Goal: Task Accomplishment & Management: Complete application form

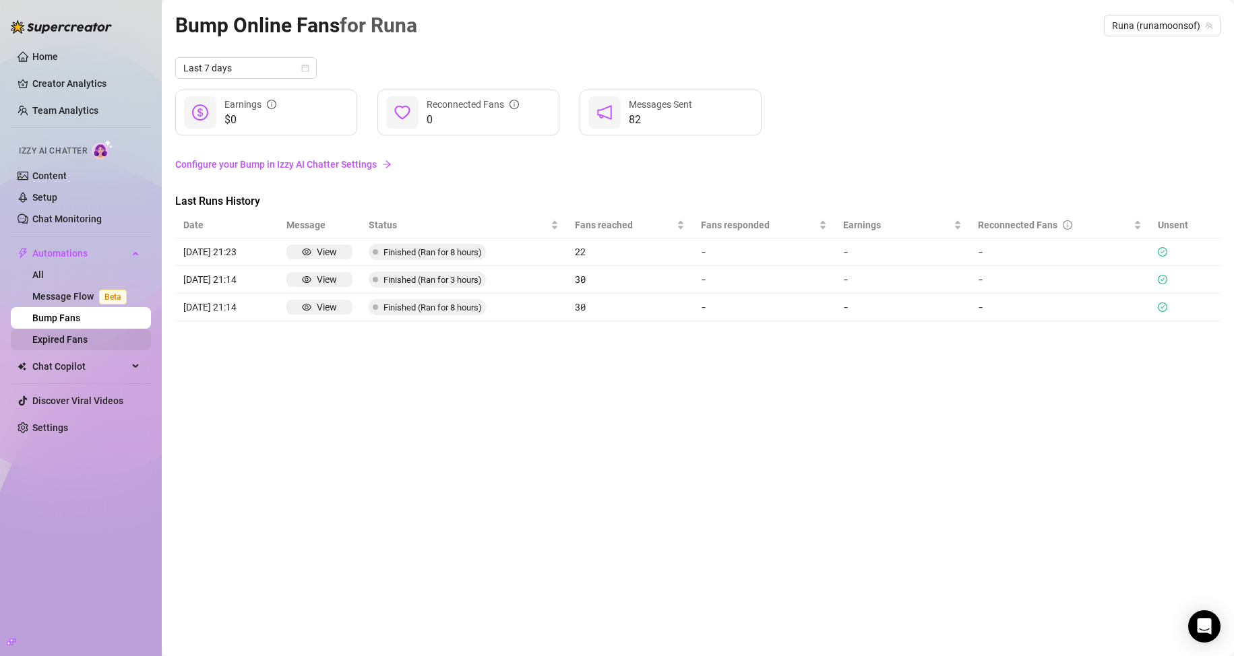
click at [70, 334] on link "Expired Fans" at bounding box center [59, 339] width 55 height 11
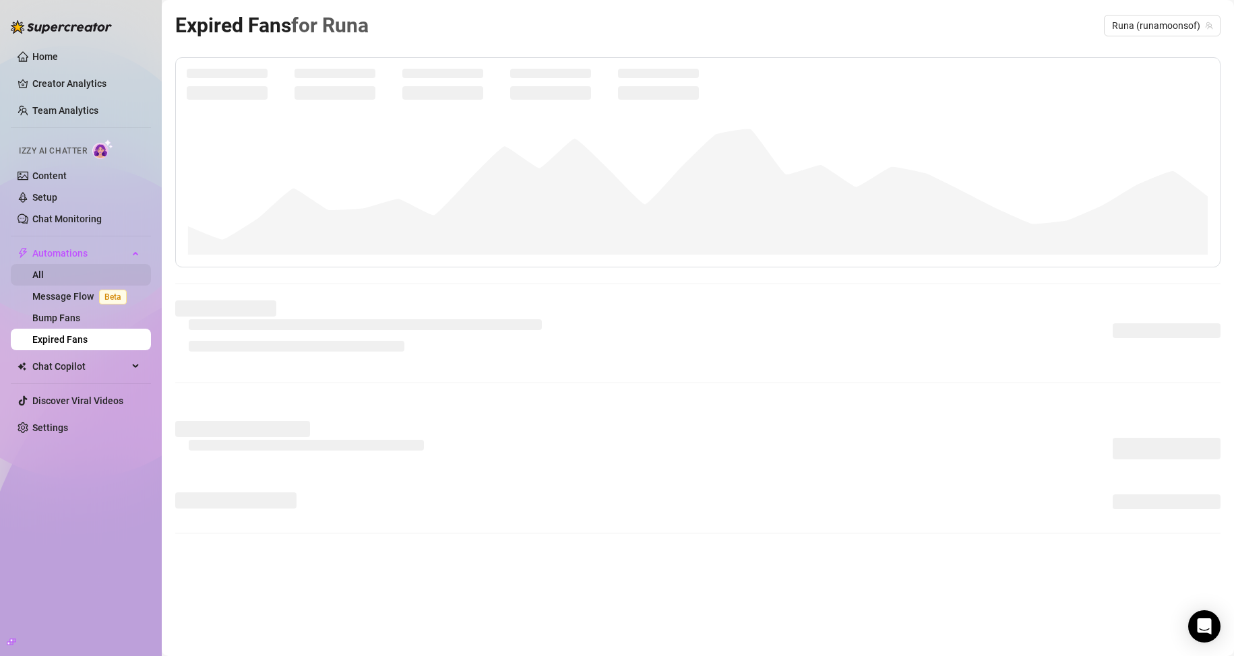
click at [44, 273] on link "All" at bounding box center [37, 275] width 11 height 11
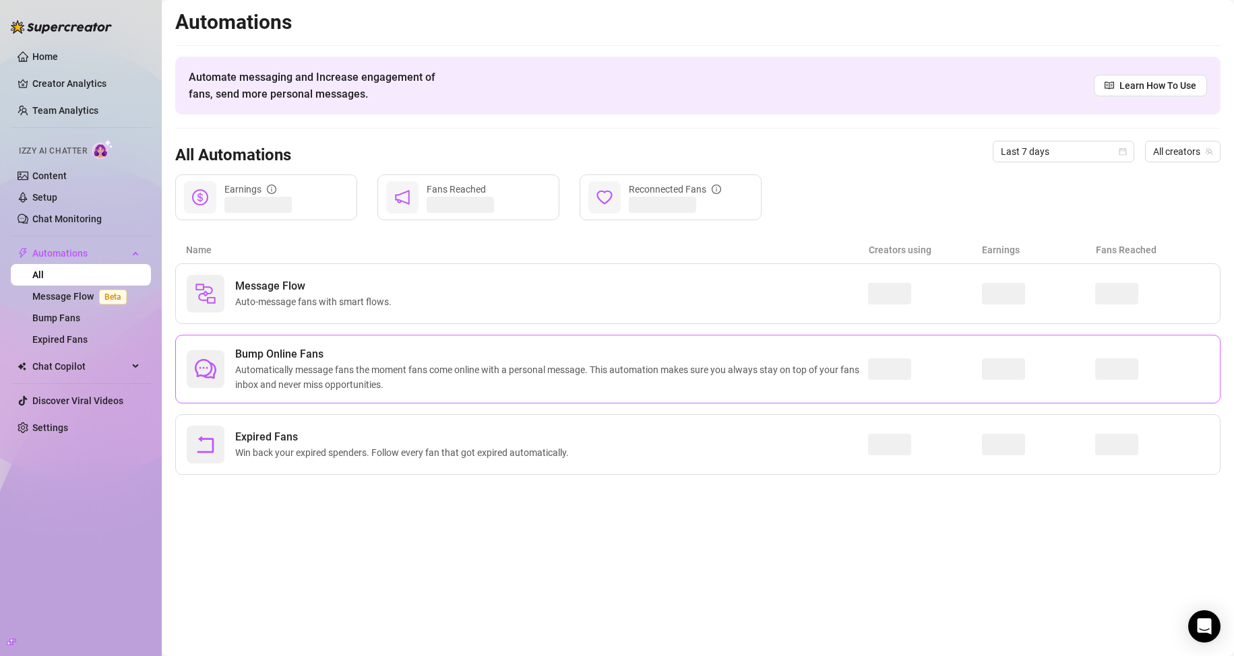
click at [290, 367] on span "Automatically message fans the moment fans come online with a personal message.…" at bounding box center [551, 378] width 633 height 30
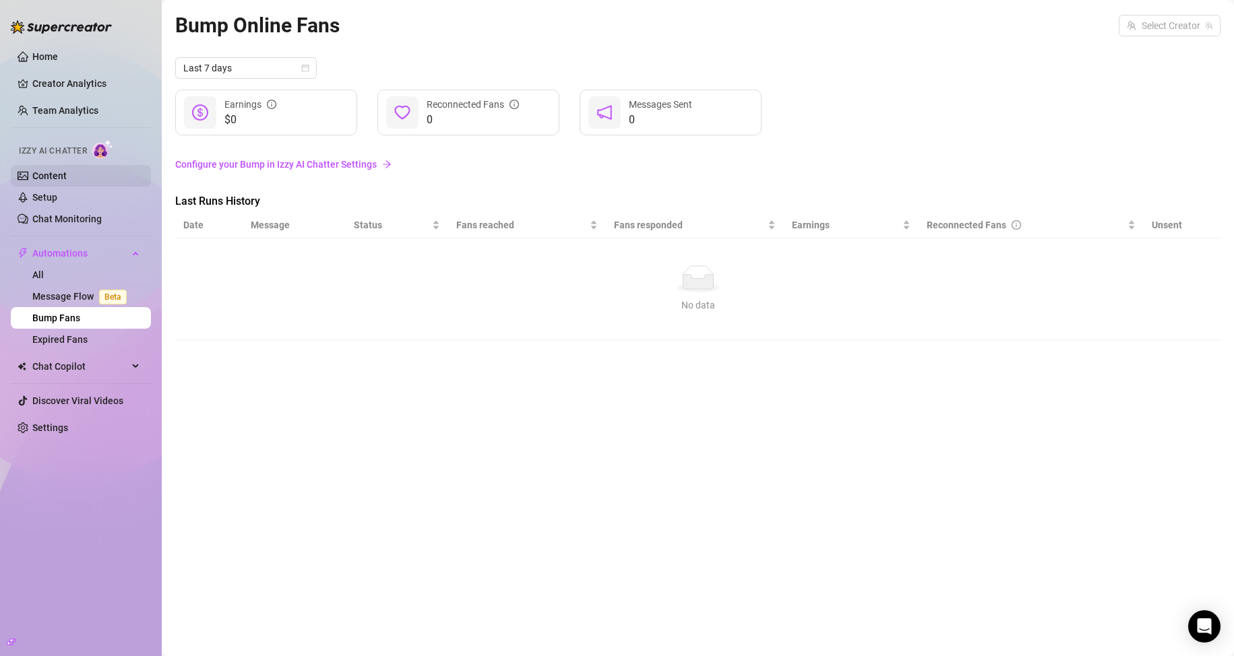
click at [67, 170] on link "Content" at bounding box center [49, 175] width 34 height 11
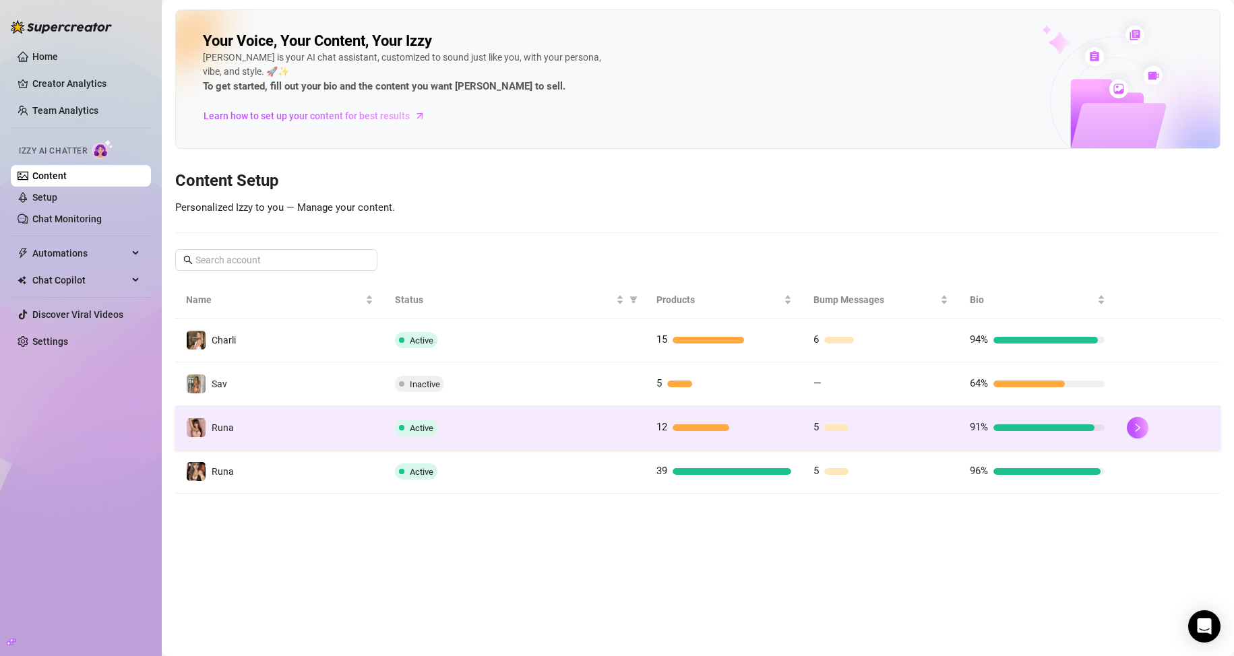
click at [495, 438] on td "Active" at bounding box center [514, 428] width 261 height 44
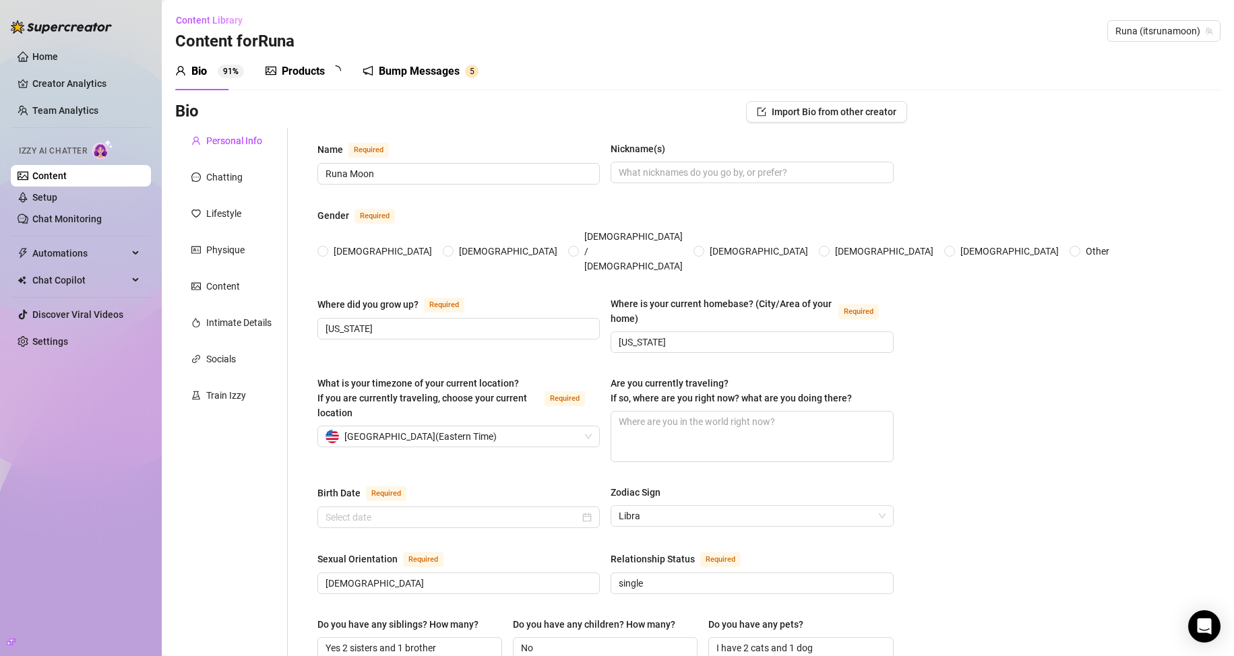
radio input "true"
checkbox input "true"
type input "[DATE]"
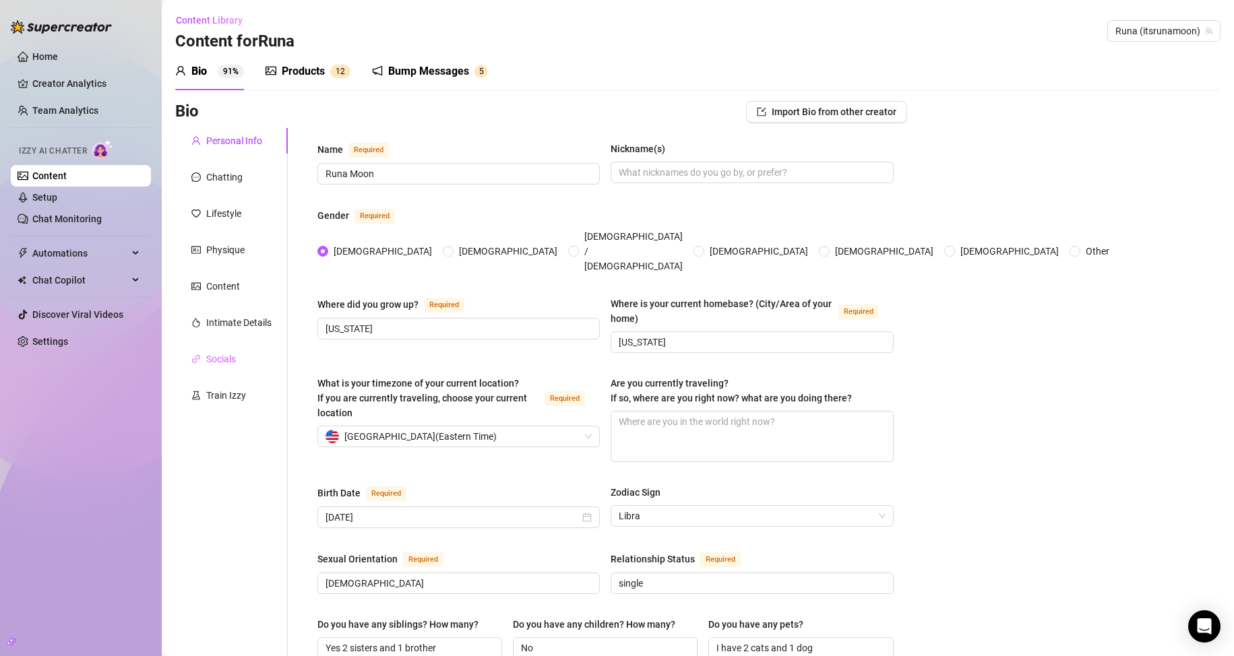
click at [220, 368] on div "Socials" at bounding box center [231, 359] width 113 height 26
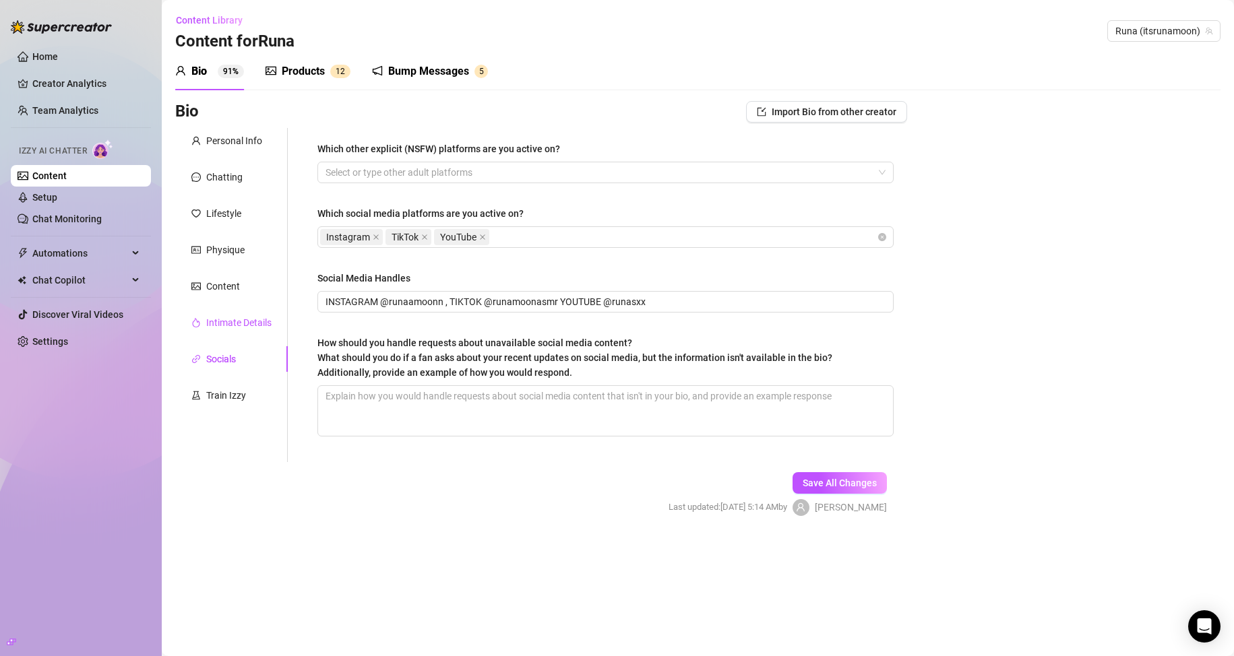
click at [230, 323] on div "Intimate Details" at bounding box center [238, 322] width 65 height 15
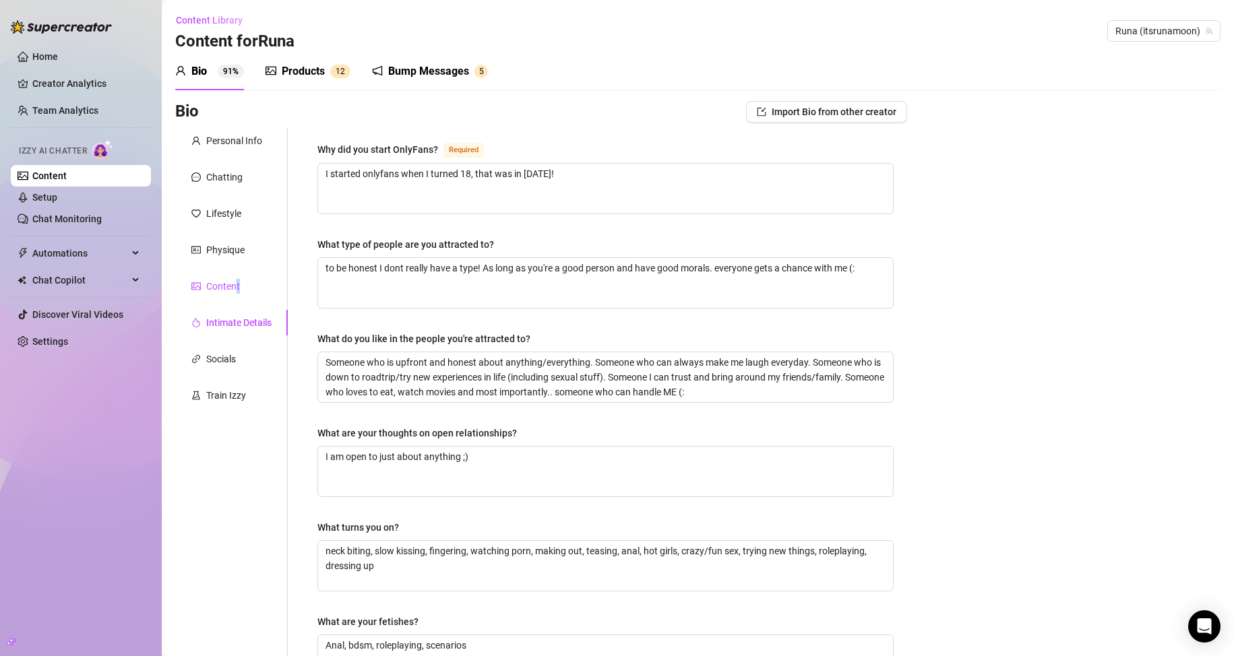
click at [237, 291] on div "Content" at bounding box center [223, 286] width 34 height 15
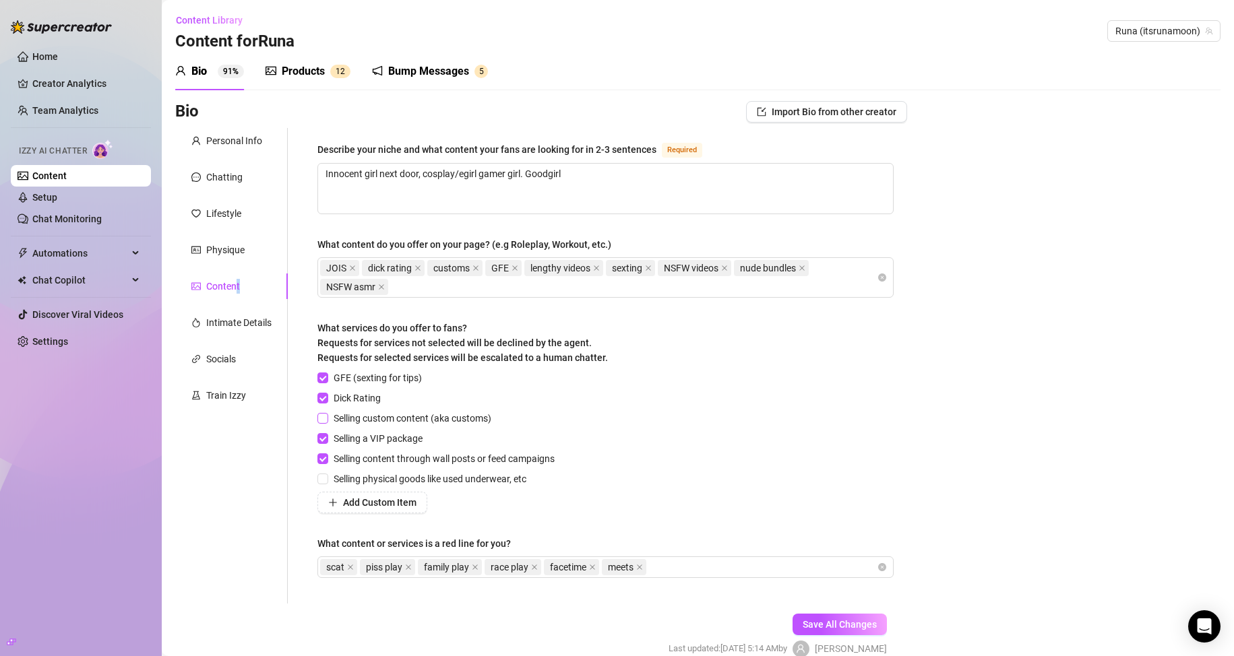
scroll to position [65, 0]
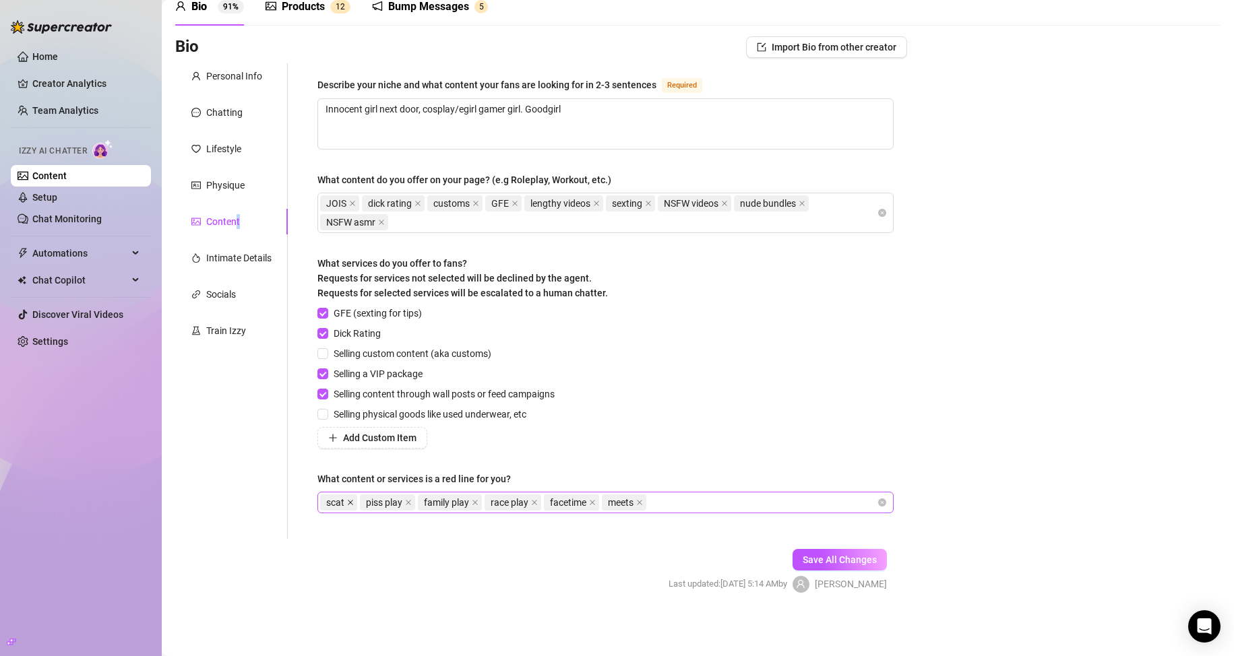
click at [348, 502] on icon "close" at bounding box center [350, 502] width 7 height 7
click at [363, 504] on span "piss play" at bounding box center [344, 502] width 36 height 15
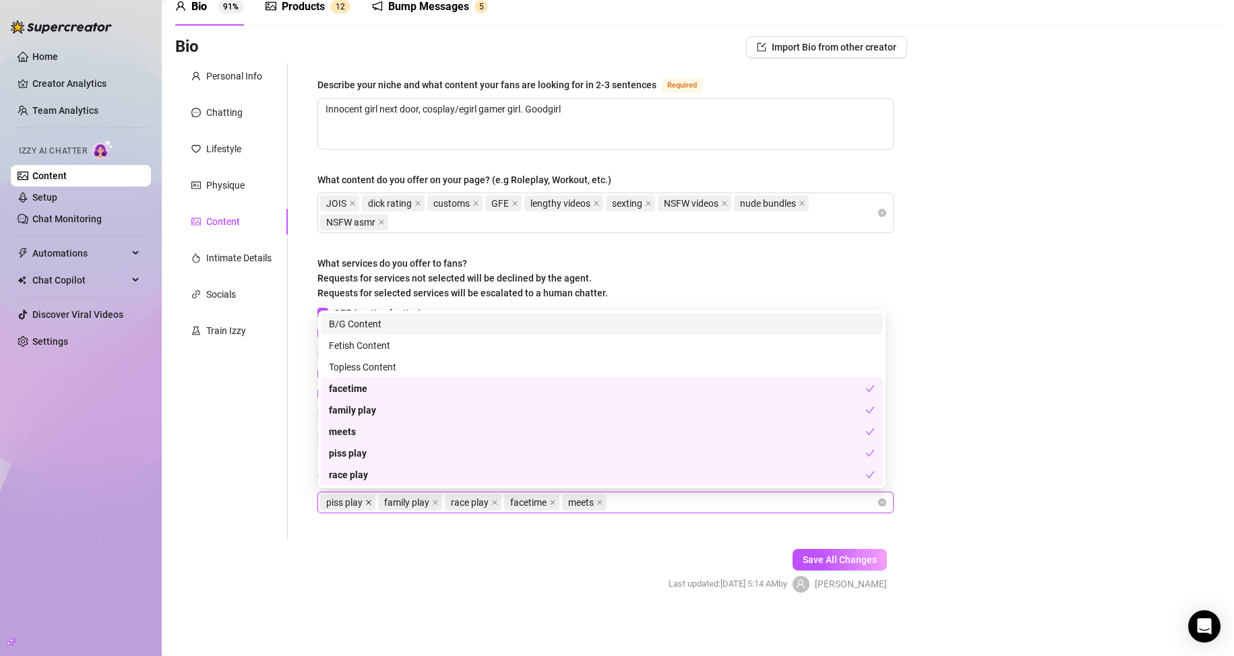
click at [372, 501] on icon "close" at bounding box center [368, 502] width 7 height 7
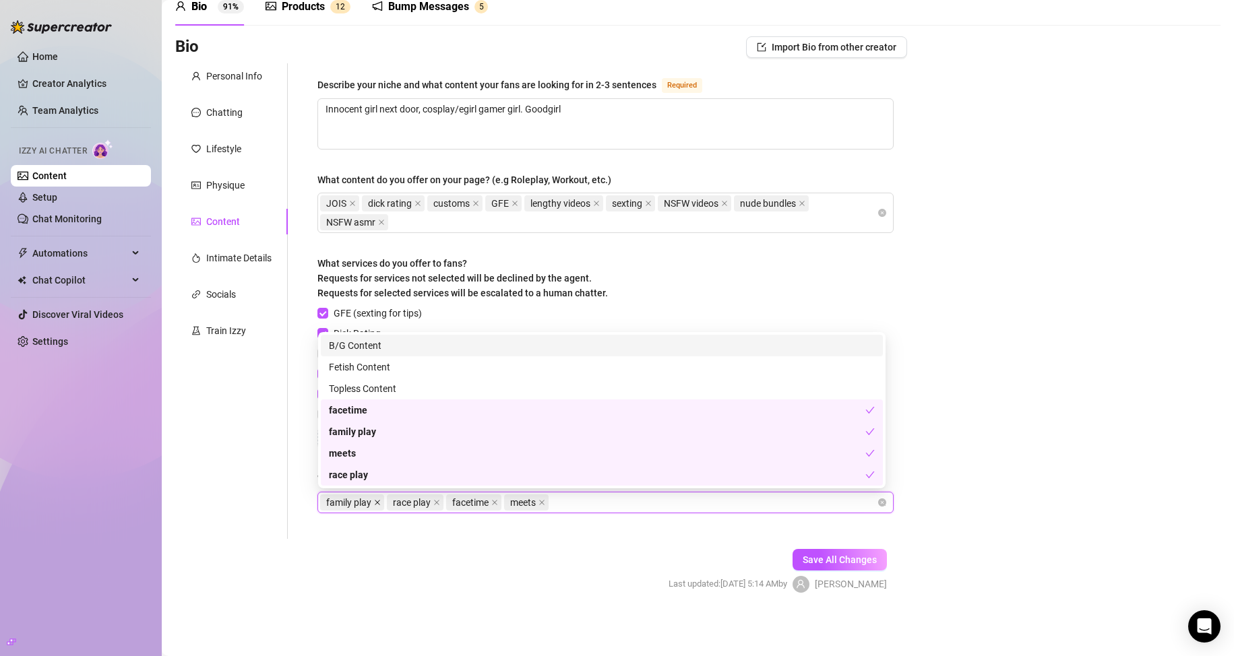
click at [375, 501] on icon "close" at bounding box center [377, 502] width 7 height 7
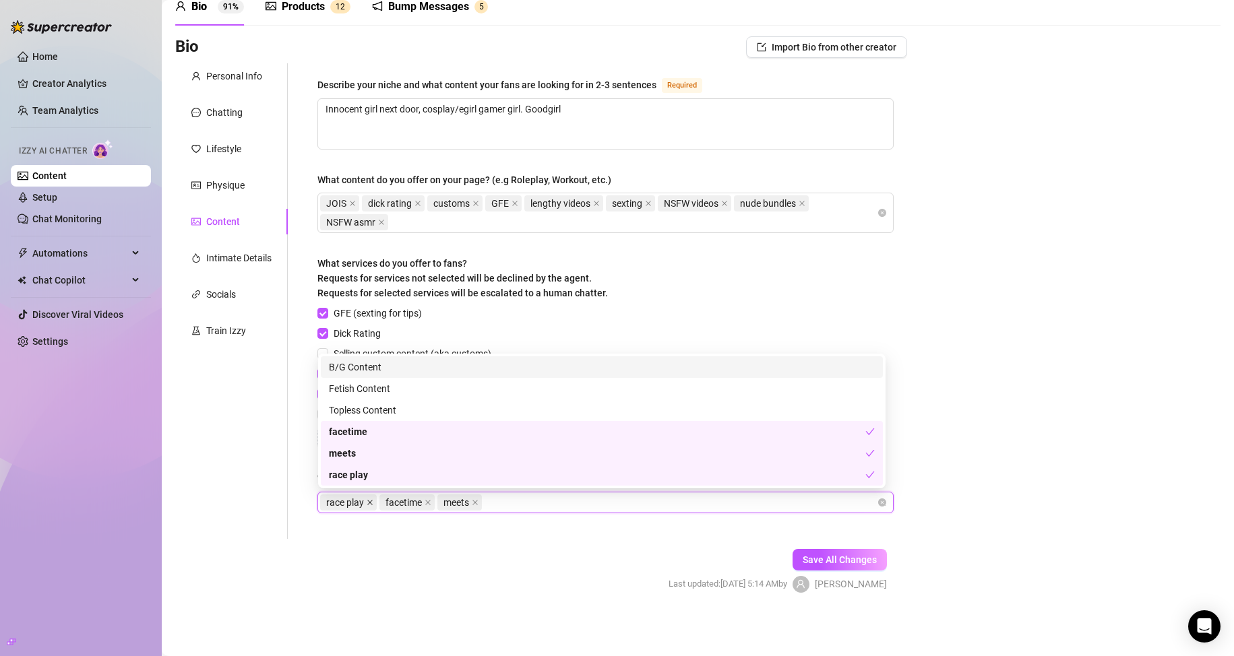
click at [367, 500] on icon "close" at bounding box center [370, 502] width 7 height 7
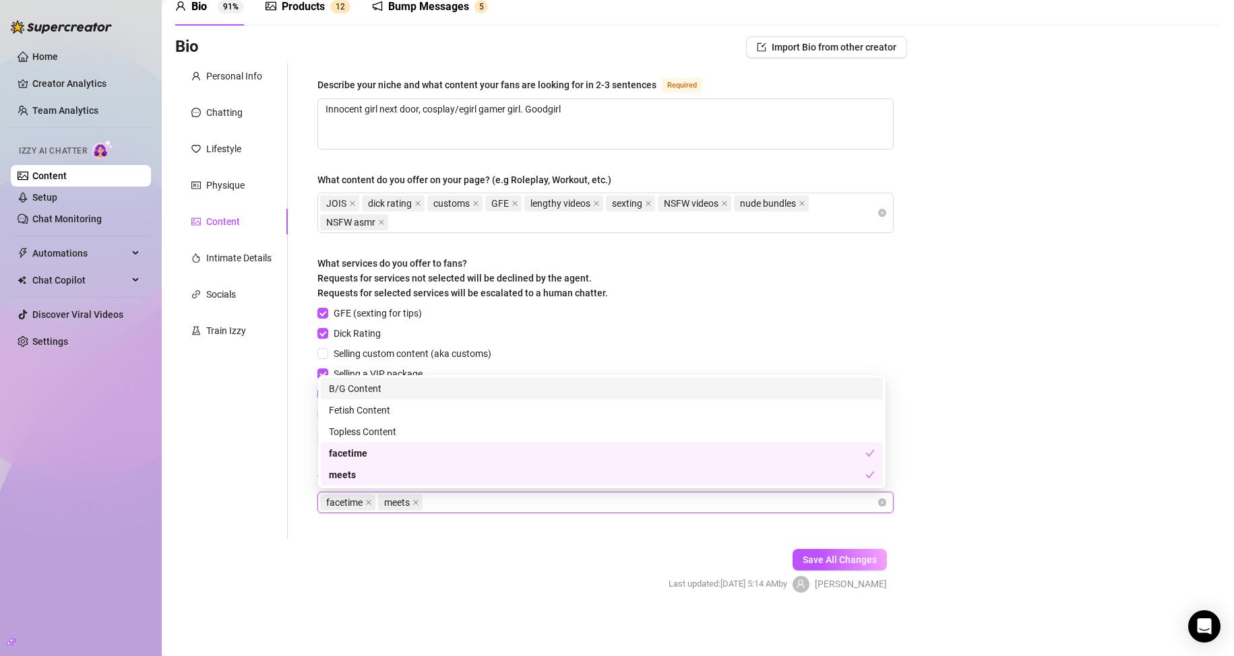
click at [536, 578] on form "Personal Info Chatting Lifestyle Physique Content Intimate Details Socials Trai…" at bounding box center [541, 339] width 732 height 553
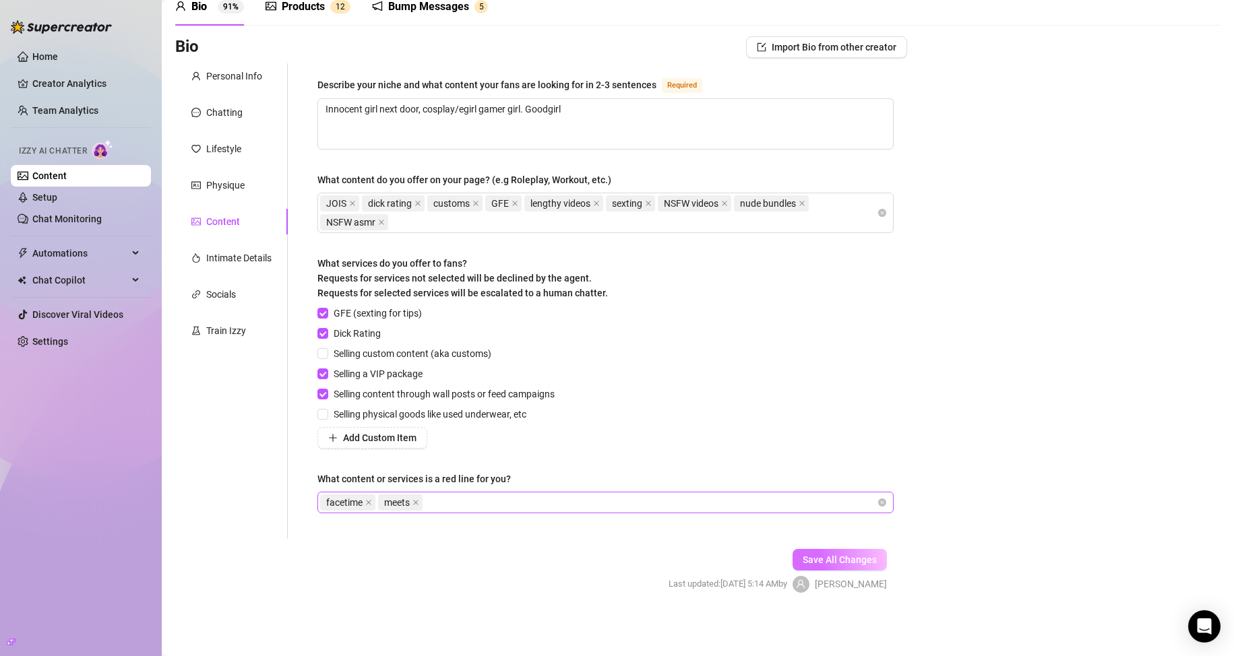
click at [856, 561] on span "Save All Changes" at bounding box center [840, 560] width 74 height 11
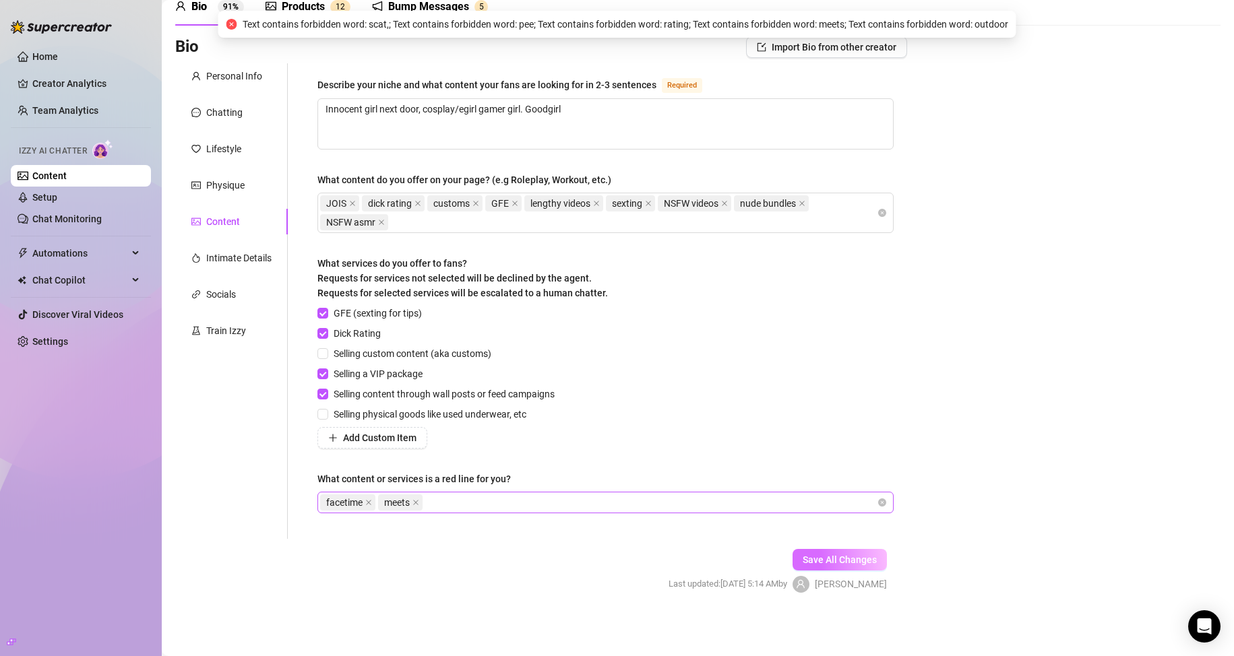
click at [856, 561] on span "Save All Changes" at bounding box center [840, 560] width 74 height 11
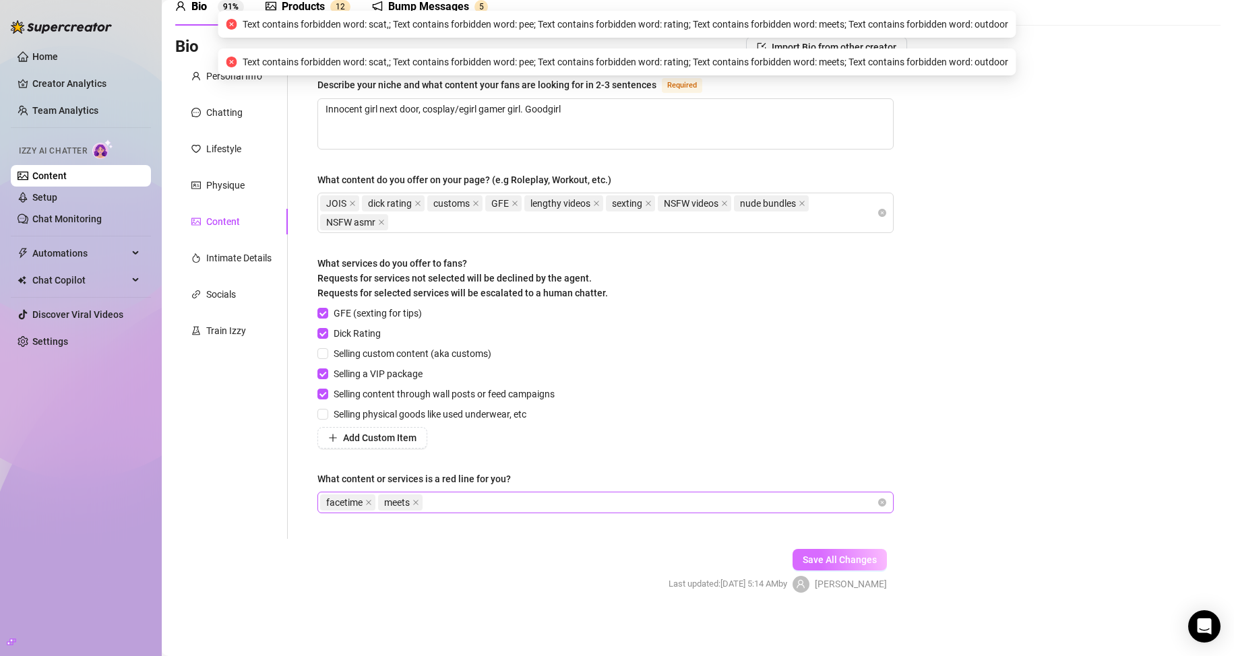
click at [856, 561] on span "Save All Changes" at bounding box center [840, 560] width 74 height 11
click at [856, 560] on span "Save All Changes" at bounding box center [840, 560] width 74 height 11
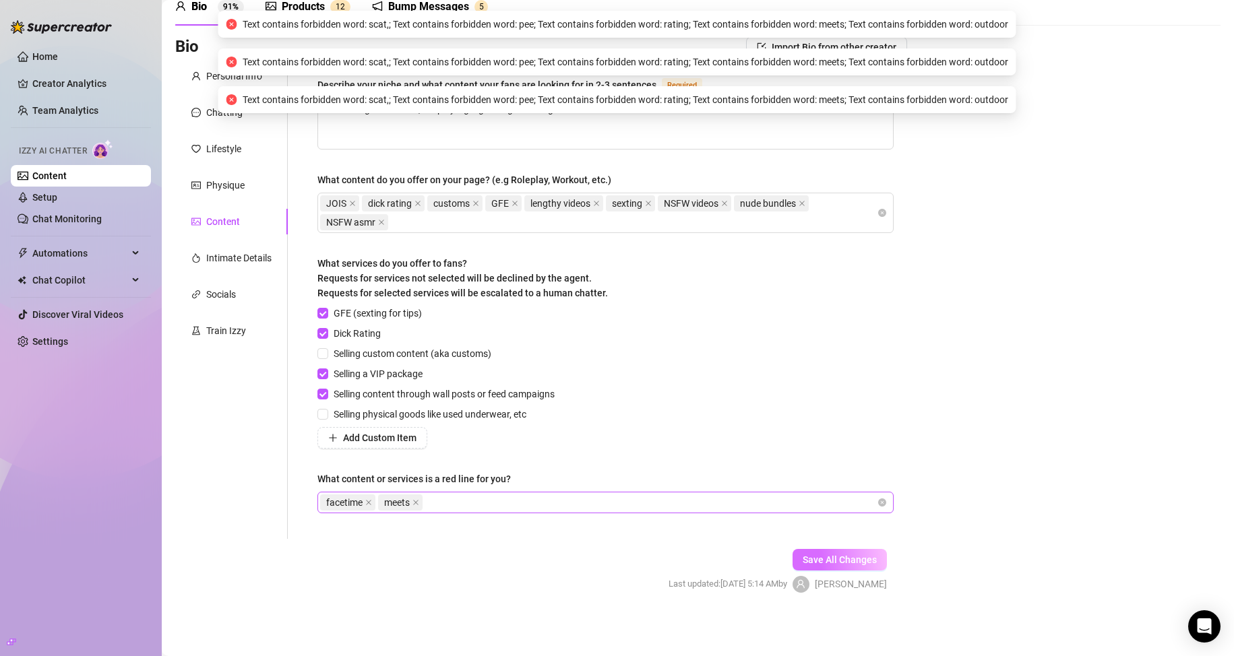
click at [856, 560] on span "Save All Changes" at bounding box center [840, 560] width 74 height 11
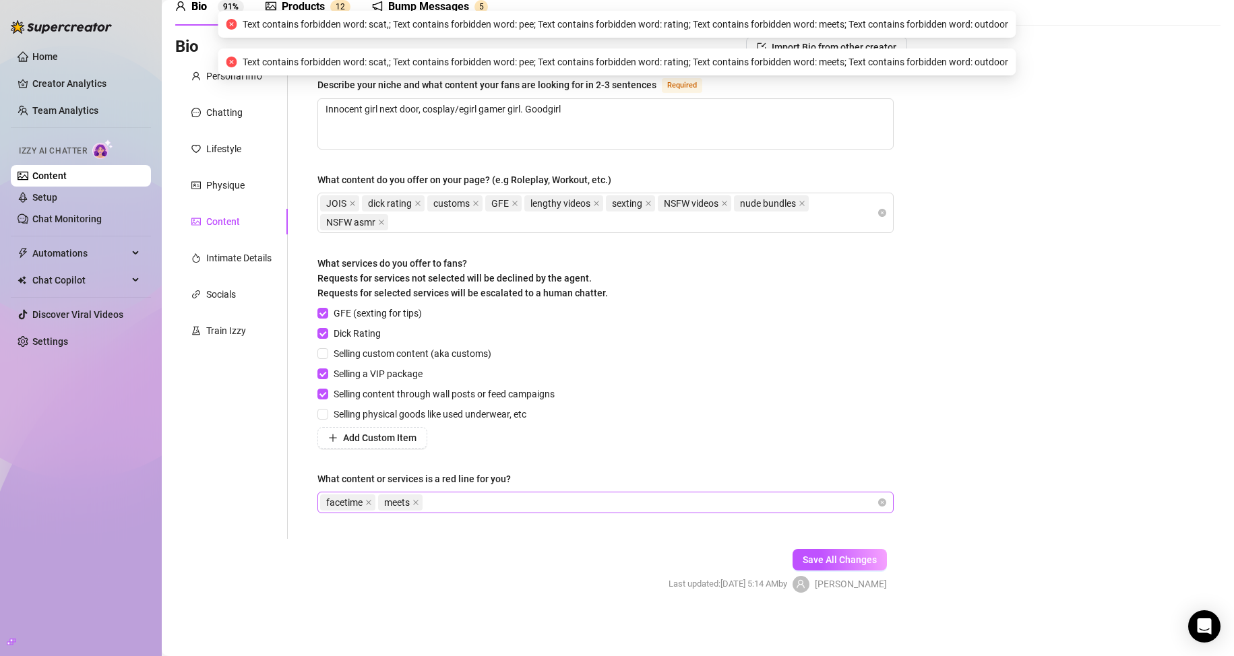
click at [545, 577] on form "Personal Info Chatting Lifestyle Physique Content Intimate Details Socials Trai…" at bounding box center [541, 339] width 732 height 553
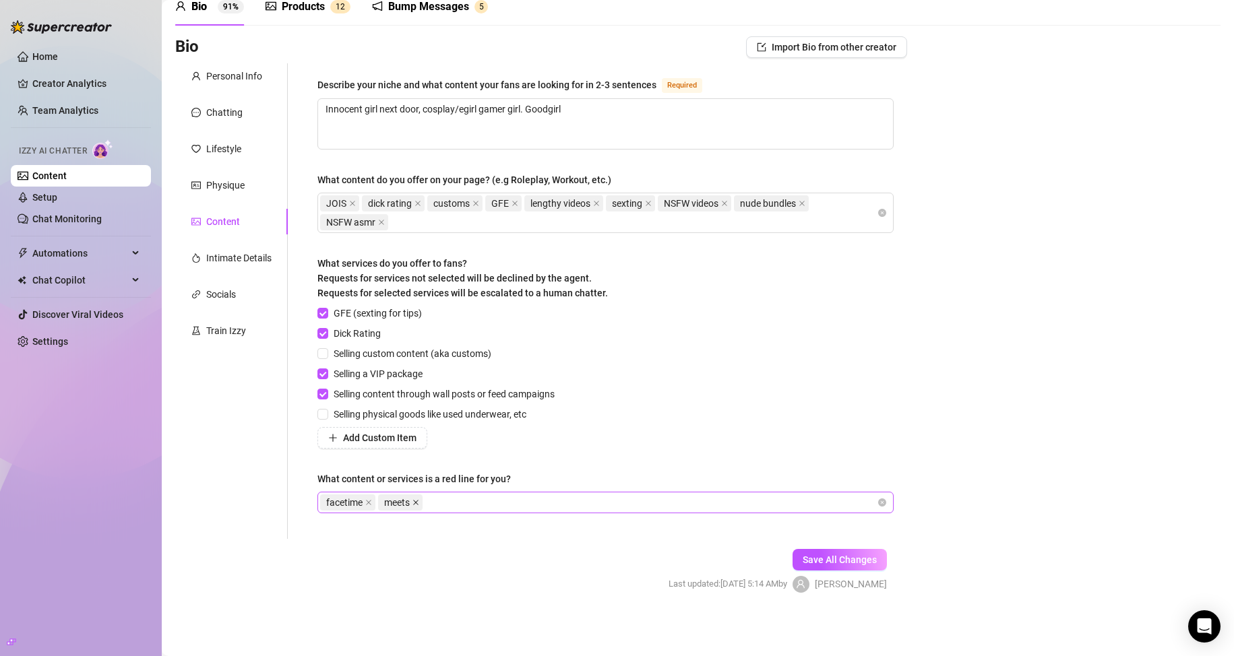
click at [415, 505] on icon "close" at bounding box center [415, 502] width 7 height 7
click at [366, 501] on icon "close" at bounding box center [368, 502] width 7 height 7
click at [861, 557] on span "Save All Changes" at bounding box center [840, 560] width 74 height 11
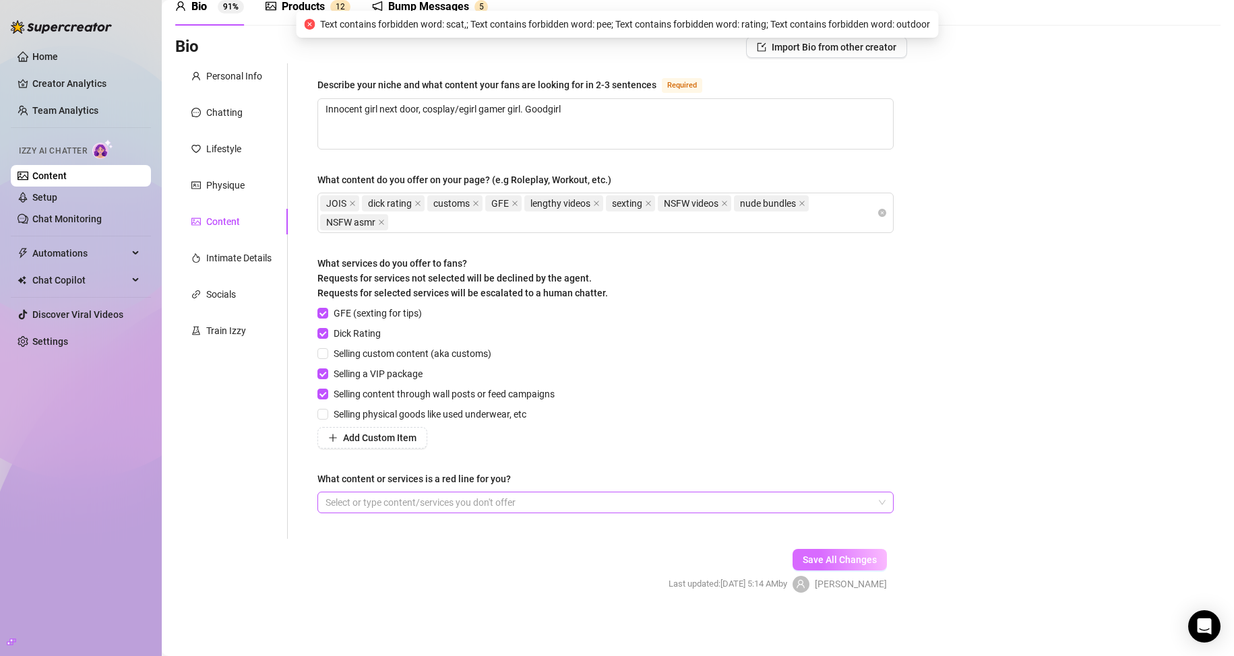
click at [861, 557] on span "Save All Changes" at bounding box center [840, 560] width 74 height 11
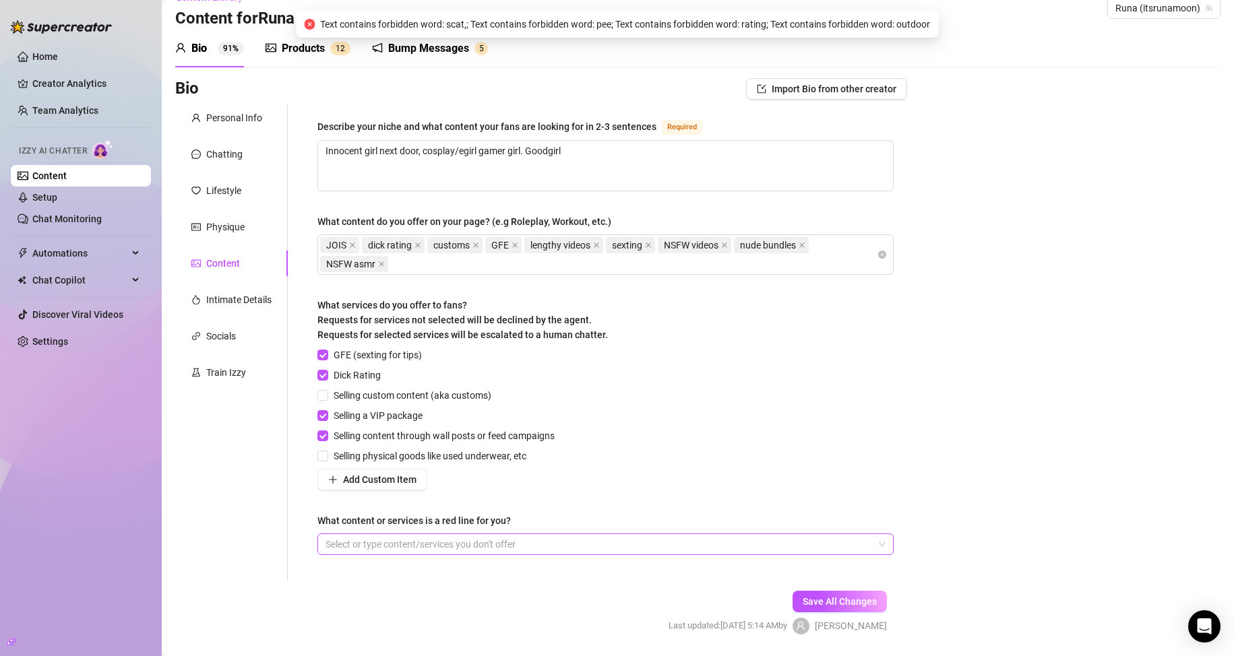
scroll to position [0, 0]
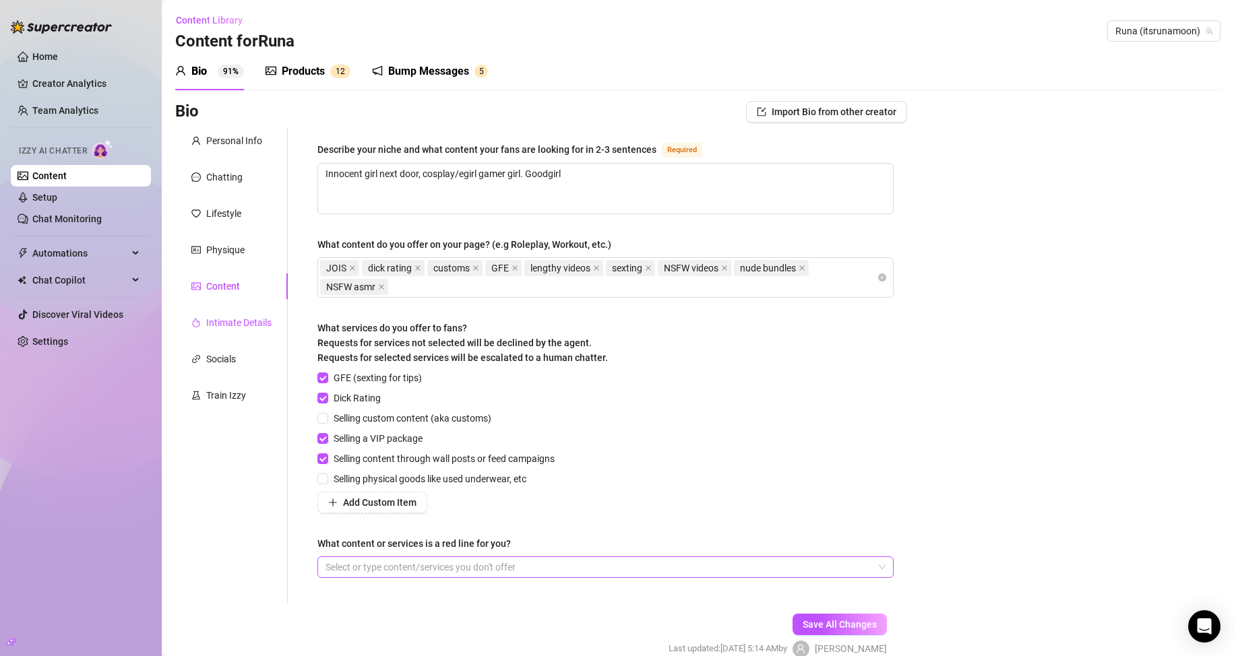
click at [247, 325] on div "Intimate Details" at bounding box center [238, 322] width 65 height 15
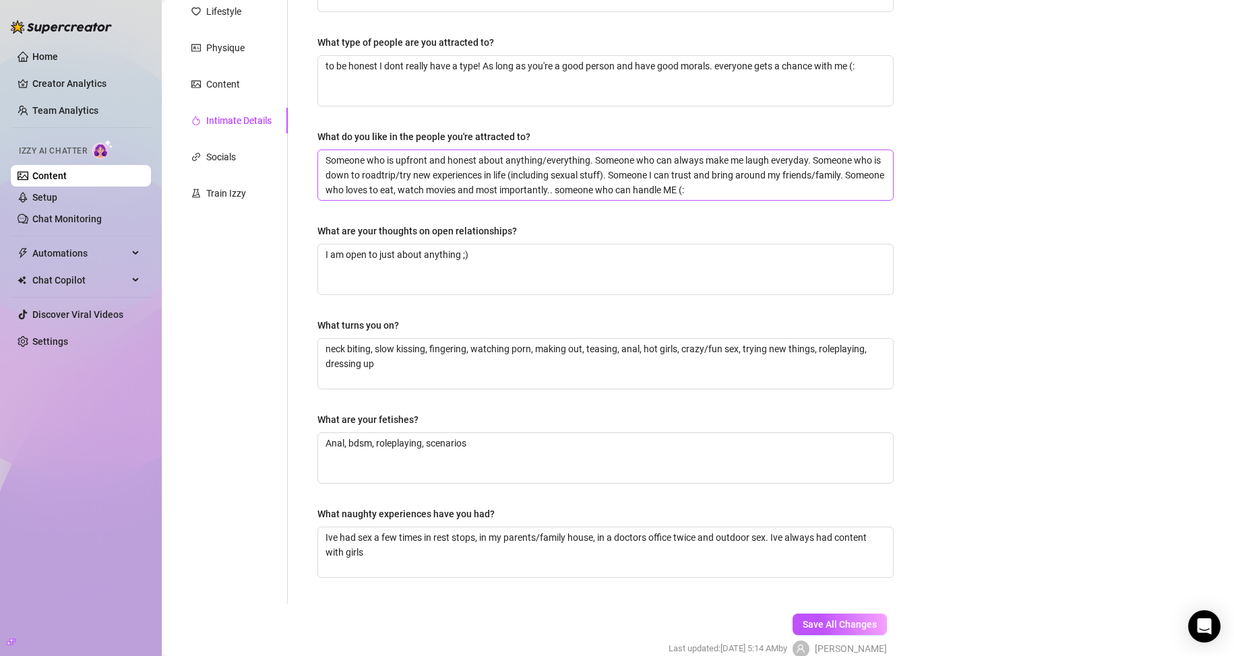
scroll to position [267, 0]
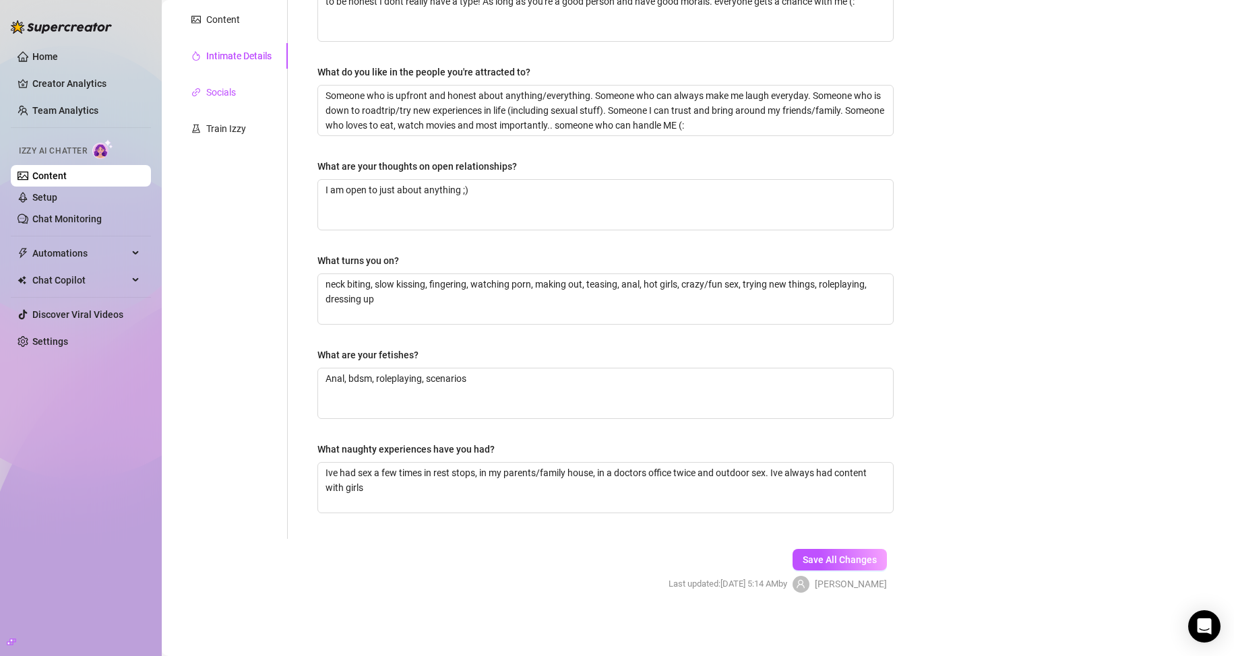
click at [232, 90] on div "Socials" at bounding box center [221, 92] width 30 height 15
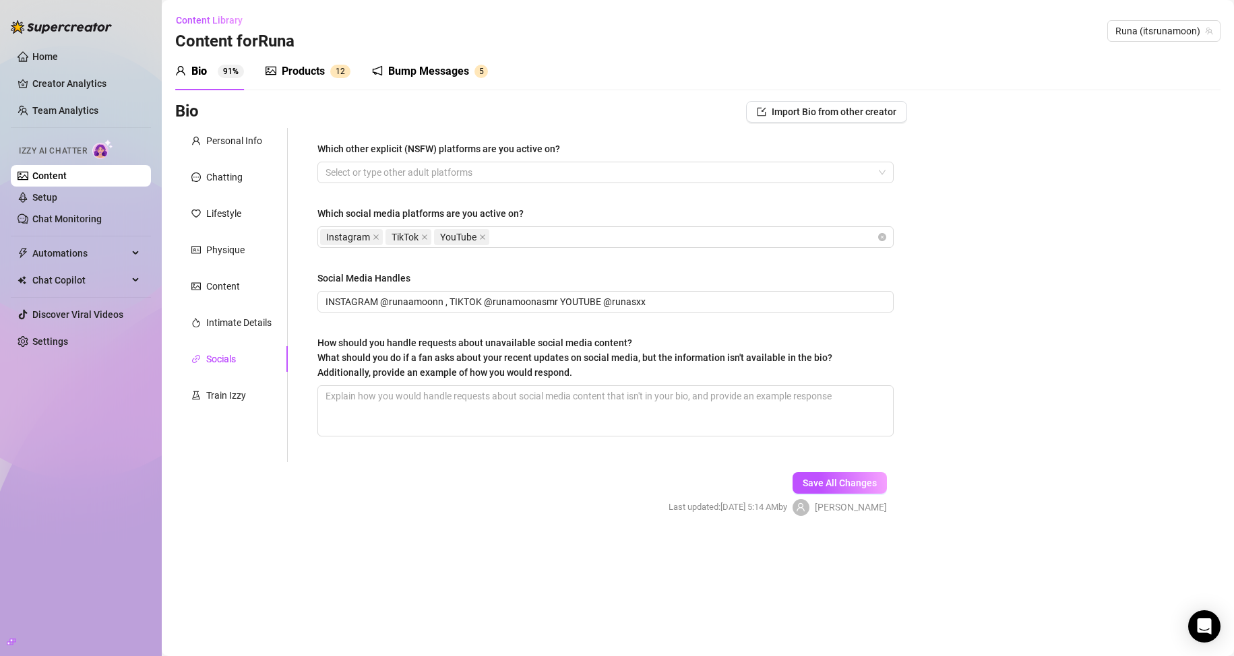
scroll to position [0, 0]
click at [261, 315] on div "Intimate Details" at bounding box center [231, 323] width 113 height 26
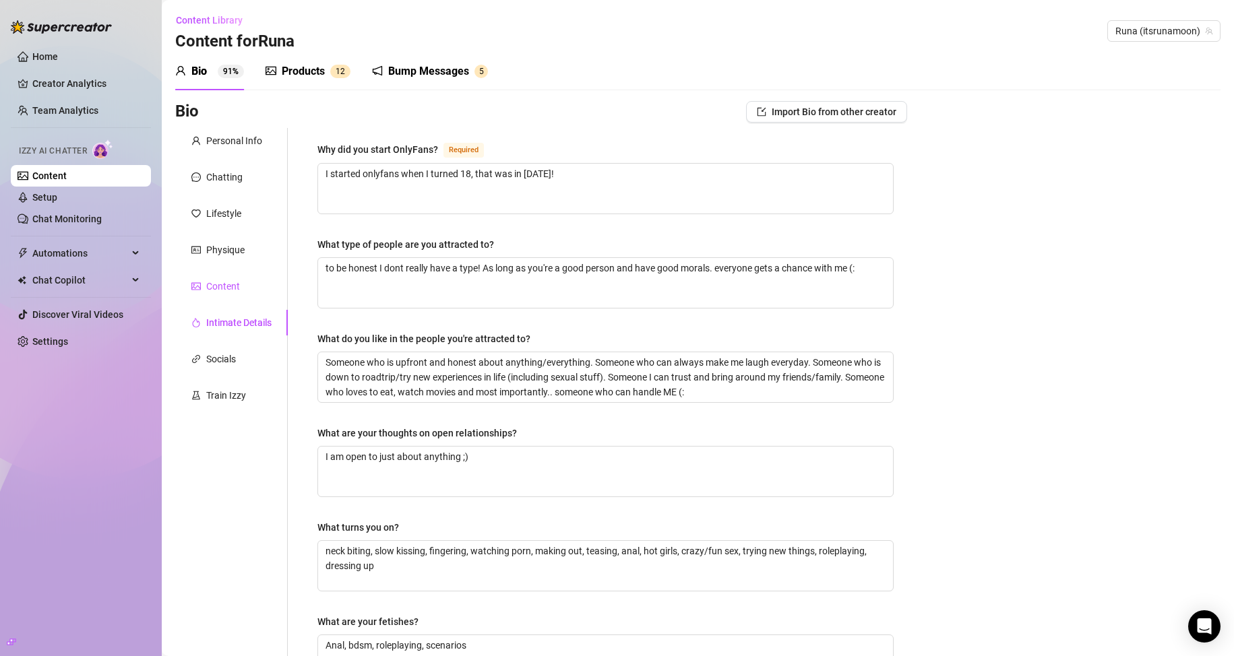
click at [237, 279] on div "Content" at bounding box center [223, 286] width 34 height 15
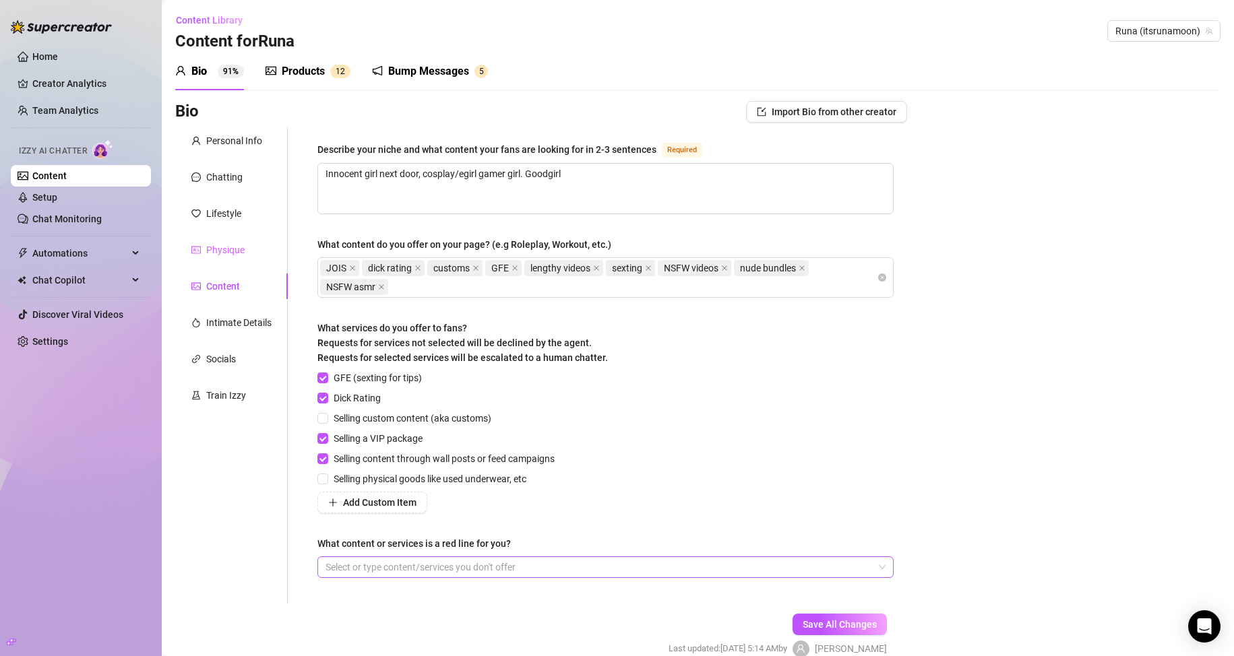
click at [242, 239] on div "Physique" at bounding box center [231, 250] width 113 height 26
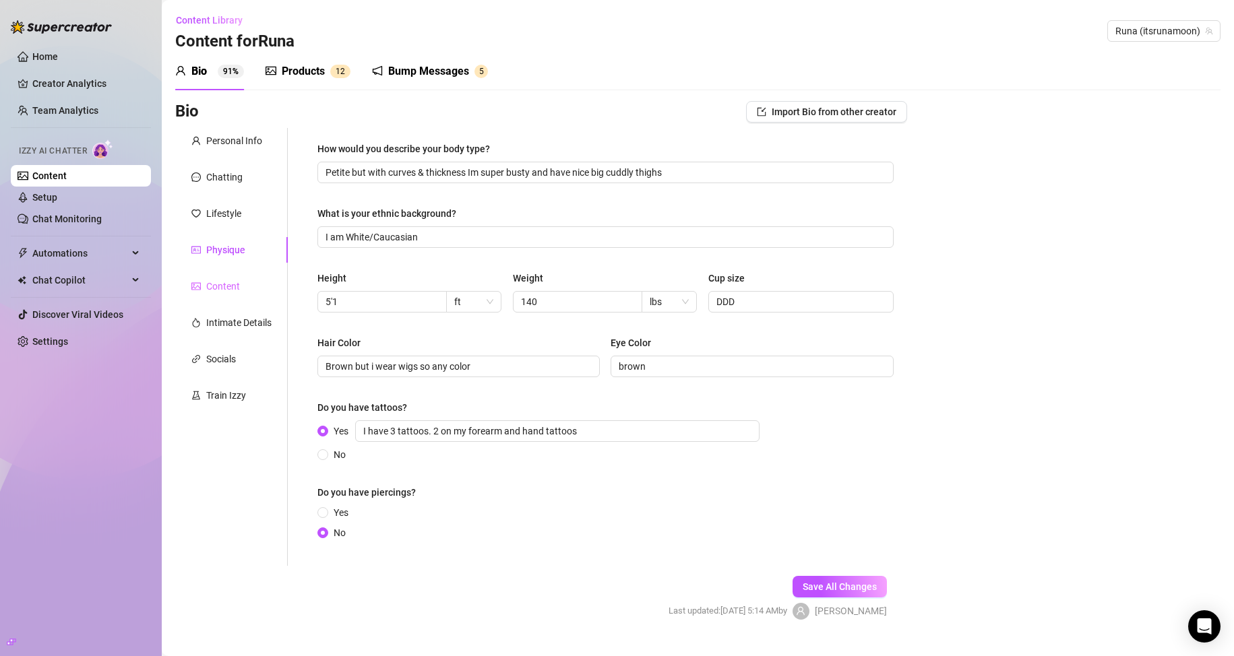
click at [239, 277] on div "Content" at bounding box center [231, 287] width 113 height 26
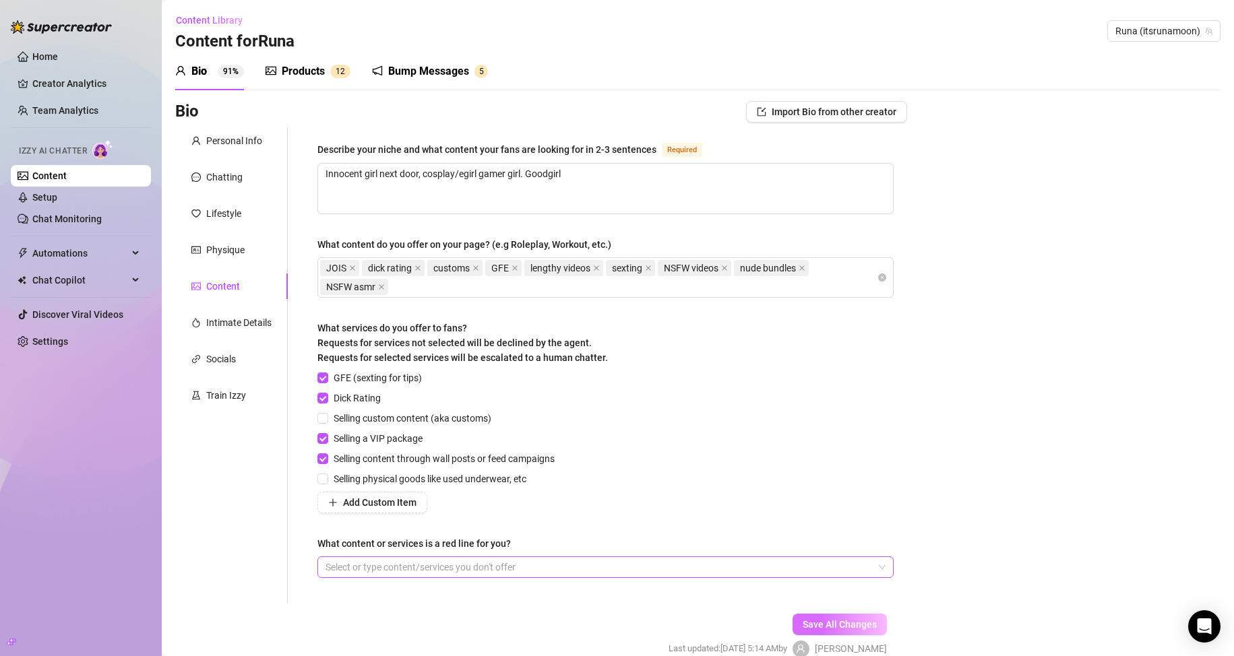
click at [839, 625] on span "Save All Changes" at bounding box center [840, 624] width 74 height 11
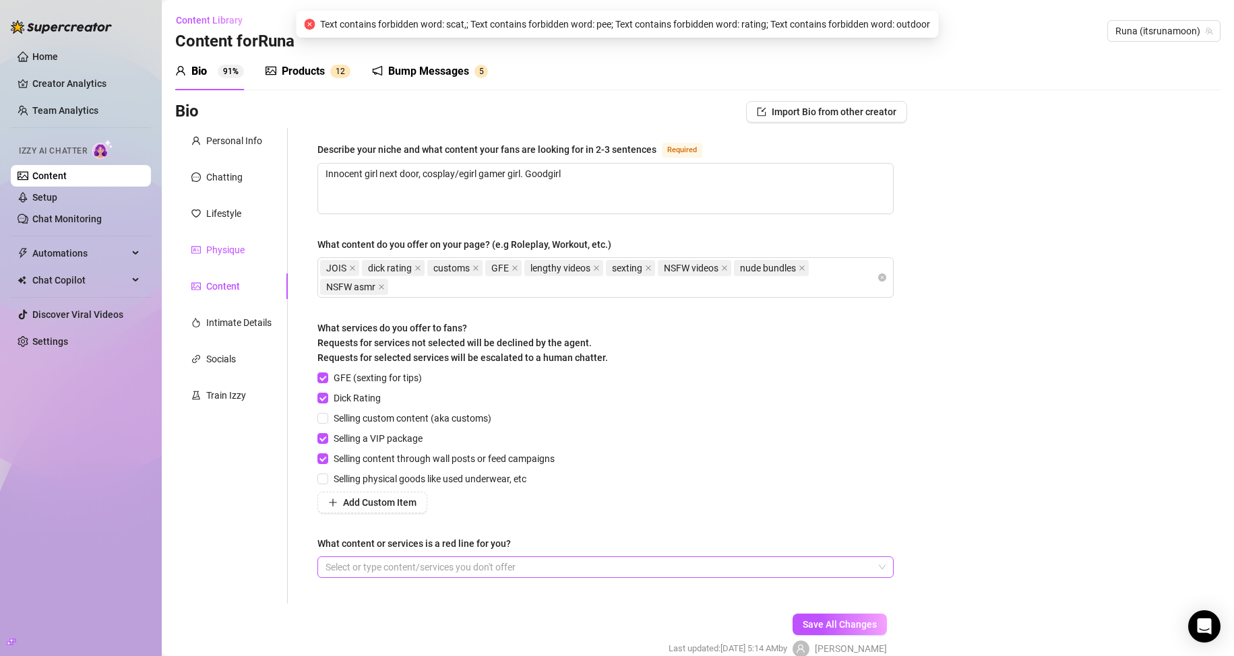
click at [220, 254] on div "Physique" at bounding box center [225, 250] width 38 height 15
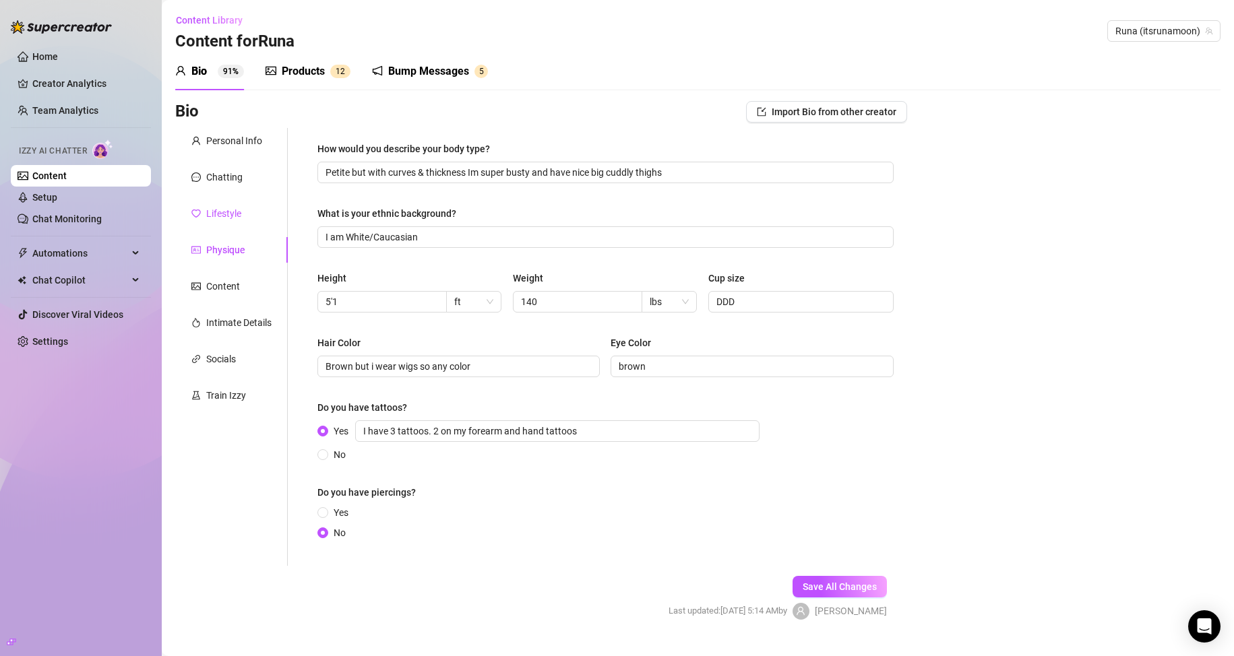
click at [219, 213] on div "Lifestyle" at bounding box center [223, 213] width 35 height 15
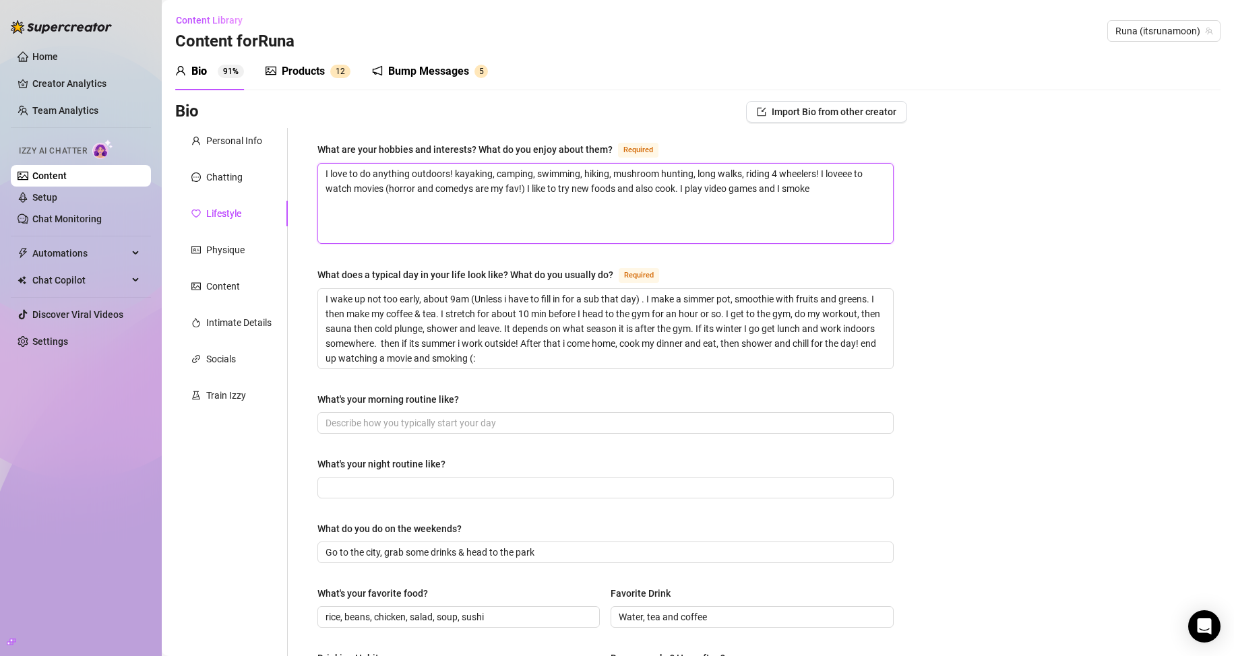
click at [828, 189] on textarea "I love to do anything outdoors! kayaking, camping, swimming, hiking, mushroom h…" at bounding box center [605, 204] width 575 height 80
type textarea "I love to do anything outdoors! kayaking, camping, swimming, hiking, mushroom h…"
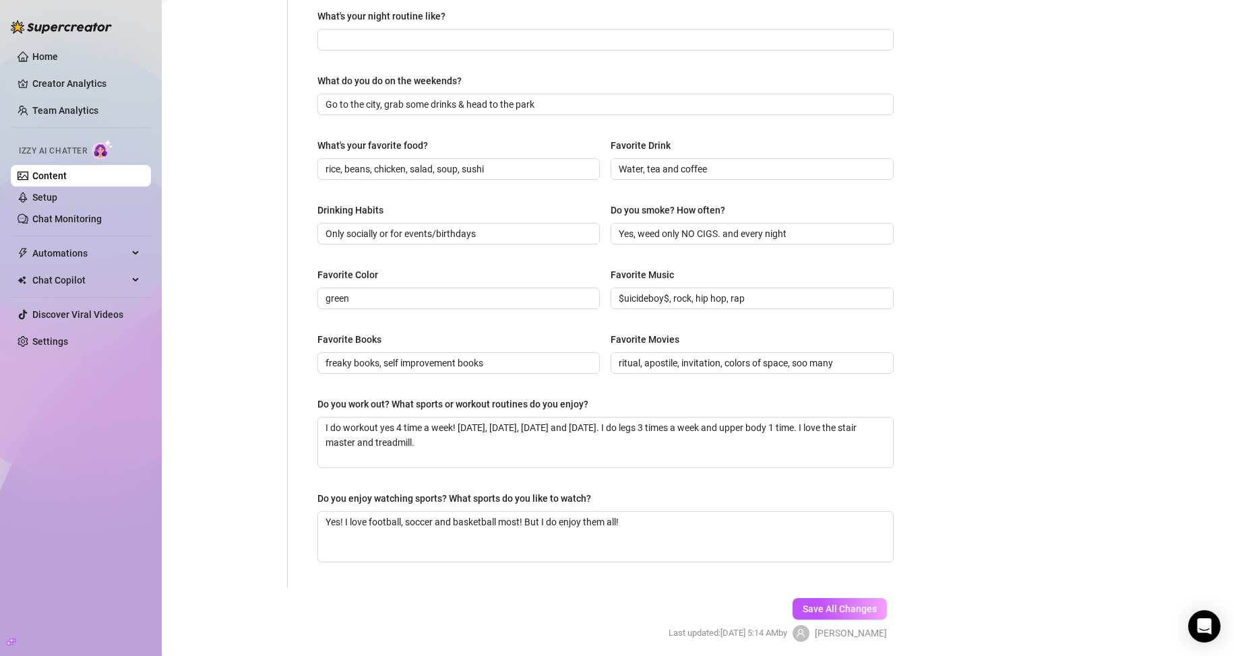
scroll to position [497, 0]
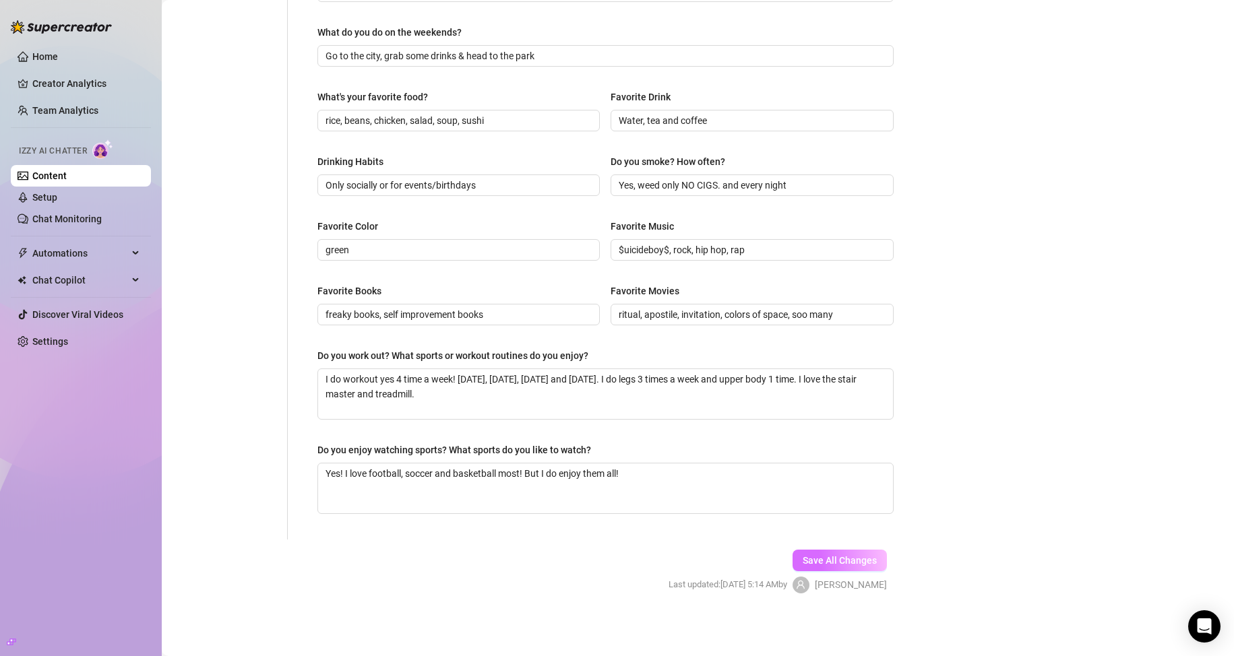
type textarea "I love to do anything outdoors! kayaking, camping, swimming, hiking, mushroom h…"
click at [837, 557] on span "Save All Changes" at bounding box center [840, 560] width 74 height 11
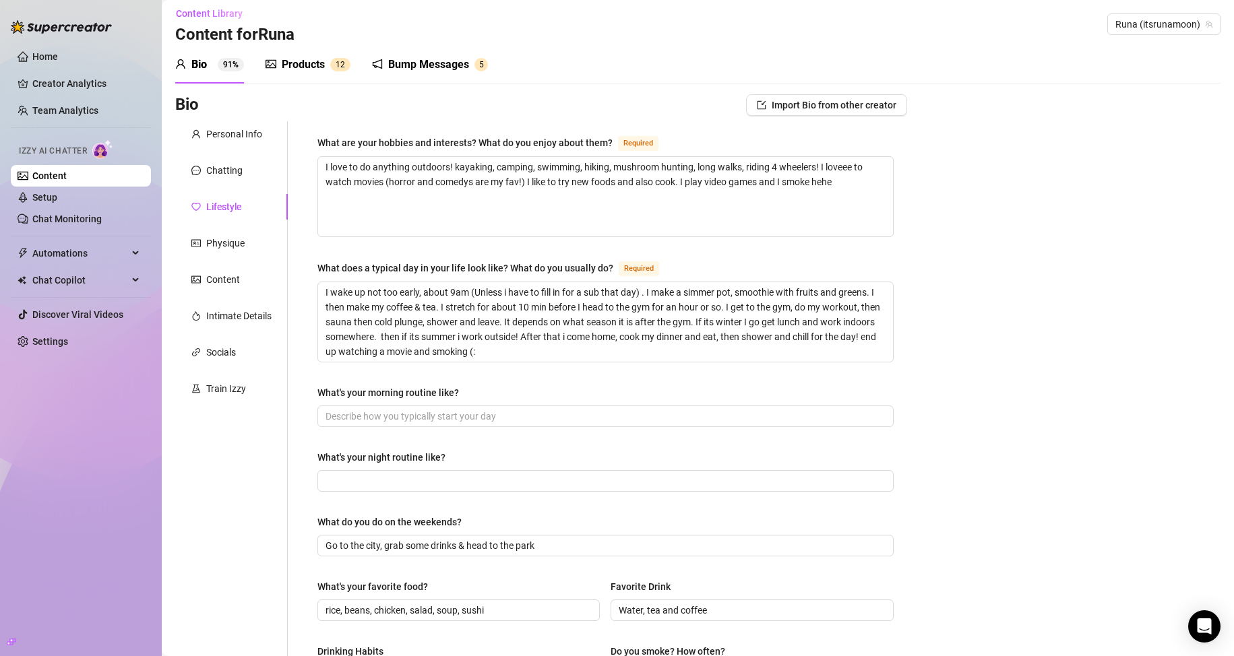
scroll to position [0, 0]
